Goal: Navigation & Orientation: Understand site structure

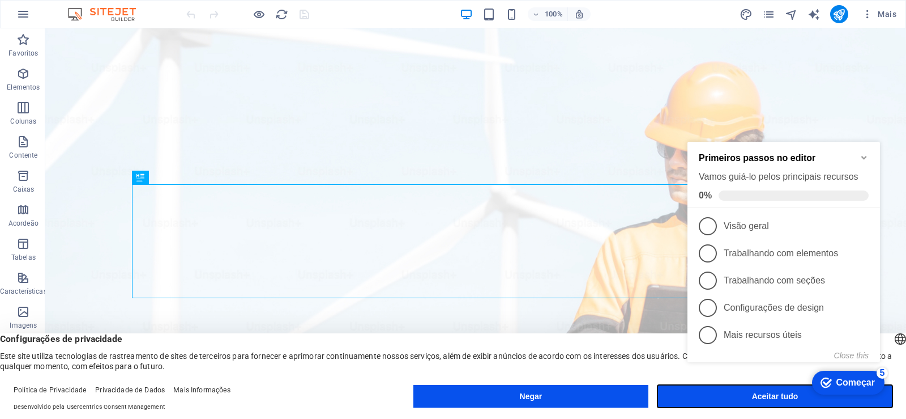
click at [758, 404] on button "Aceitar tudo" at bounding box center [775, 396] width 235 height 23
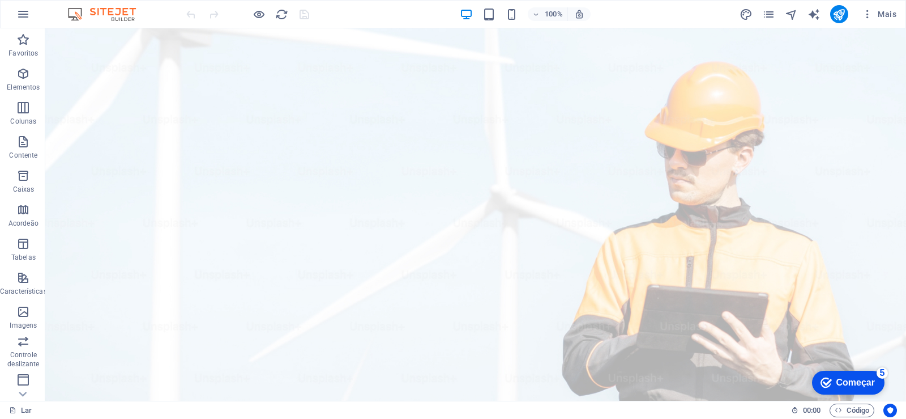
drag, startPoint x: 902, startPoint y: 375, endPoint x: 937, endPoint y: 53, distance: 323.6
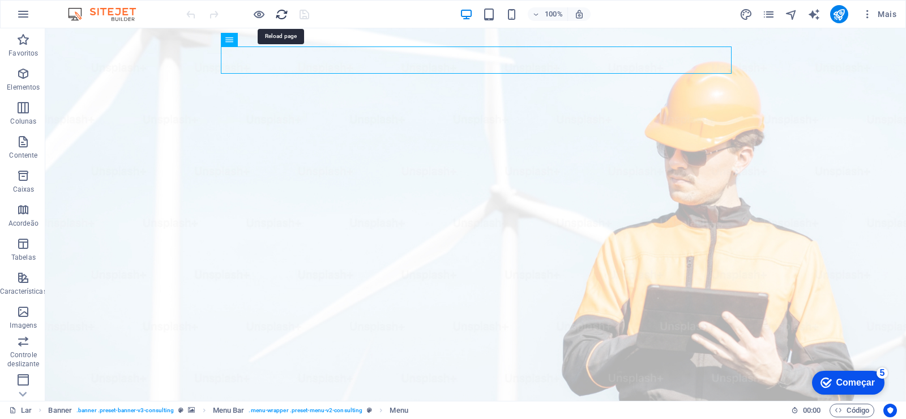
click at [280, 12] on icon "recarregar" at bounding box center [281, 14] width 13 height 13
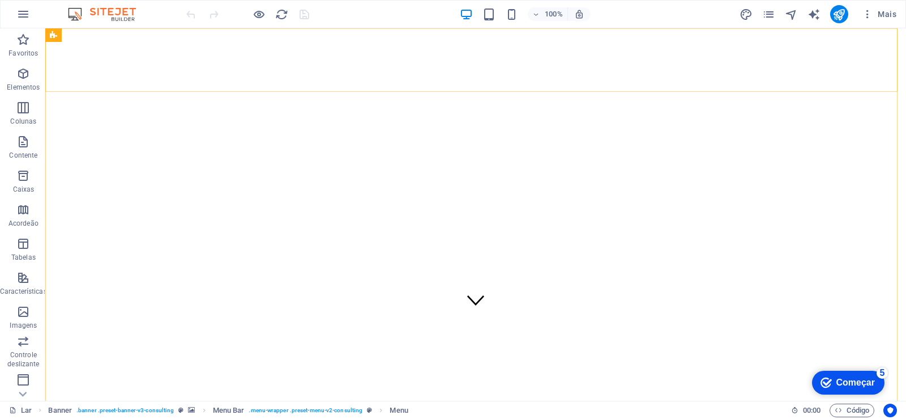
scroll to position [113, 0]
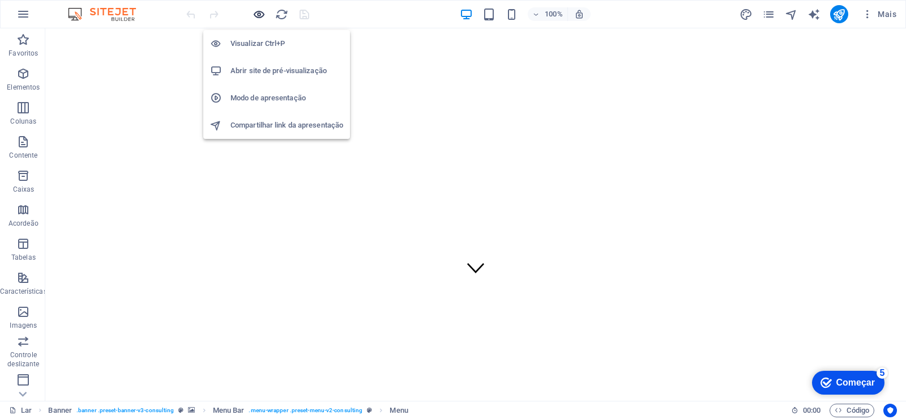
click at [253, 14] on icon "button" at bounding box center [259, 14] width 13 height 13
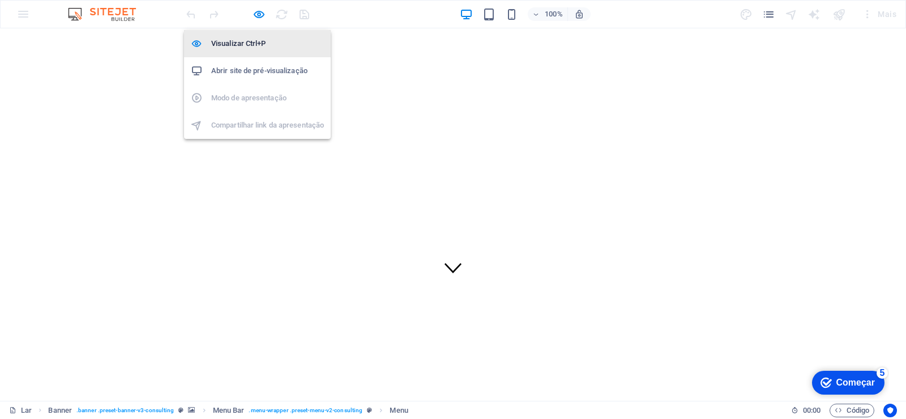
click at [250, 50] on h6 "Visualizar Ctrl+P" at bounding box center [267, 44] width 113 height 14
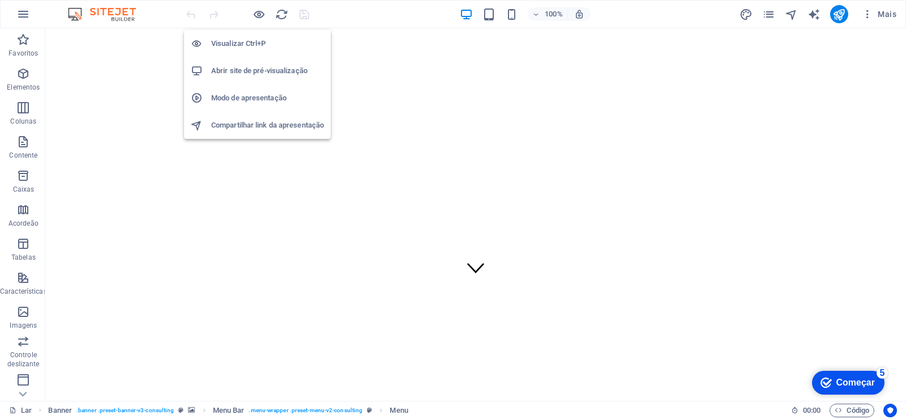
click at [212, 36] on li "Visualizar Ctrl+P" at bounding box center [257, 43] width 147 height 27
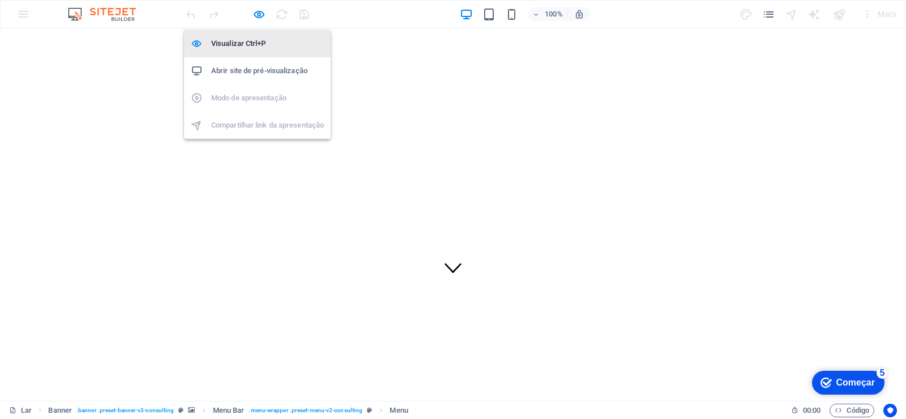
click at [212, 36] on li "Visualizar Ctrl+P" at bounding box center [257, 43] width 147 height 27
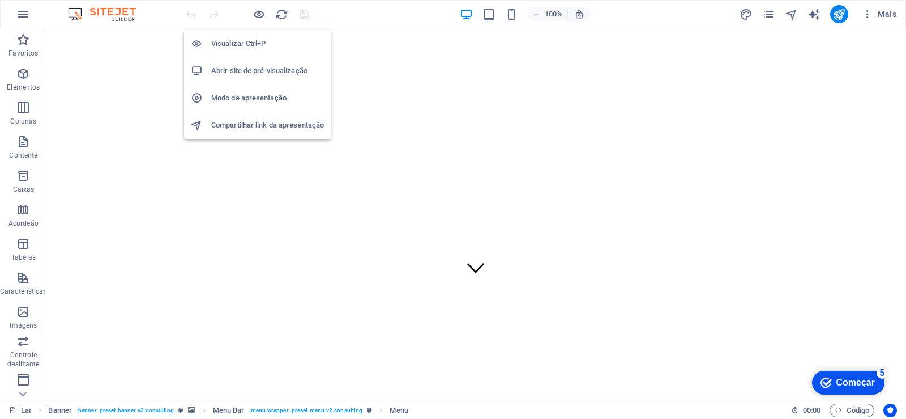
click at [212, 36] on li "Visualizar Ctrl+P" at bounding box center [257, 43] width 147 height 27
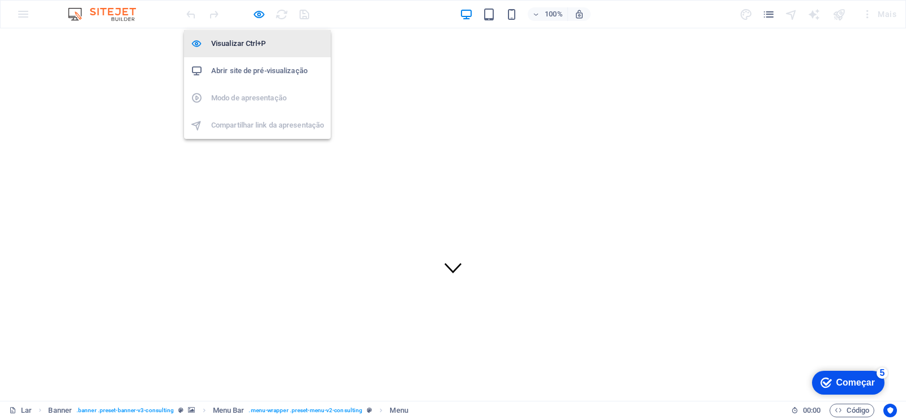
click at [212, 36] on li "Visualizar Ctrl+P" at bounding box center [257, 43] width 147 height 27
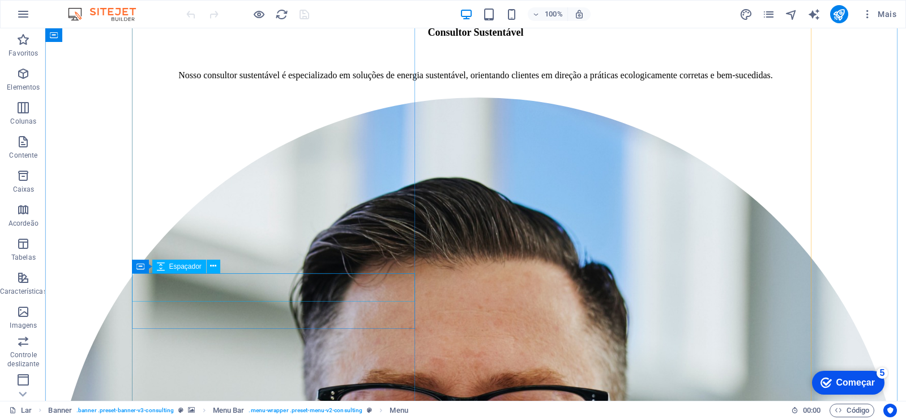
scroll to position [2889, 0]
